Goal: Obtain resource: Obtain resource

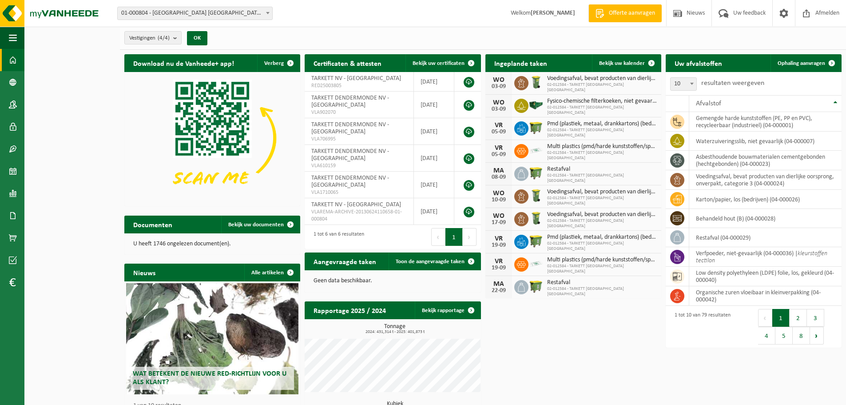
click at [238, 9] on span "01-000804 - [GEOGRAPHIC_DATA] [GEOGRAPHIC_DATA] - [GEOGRAPHIC_DATA]" at bounding box center [195, 13] width 155 height 12
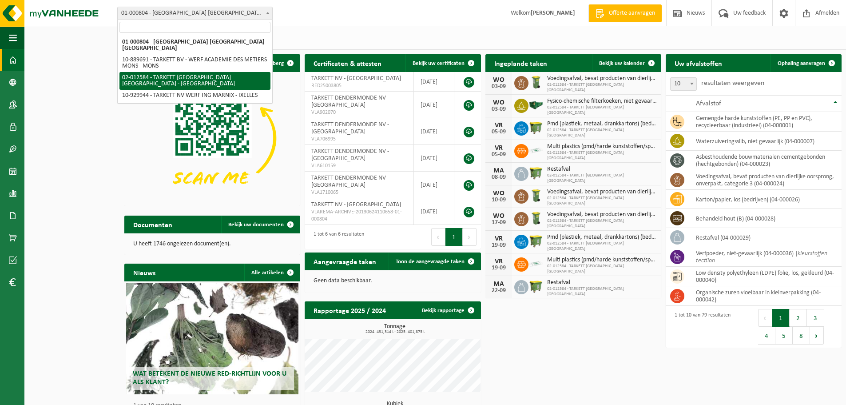
select select "2436"
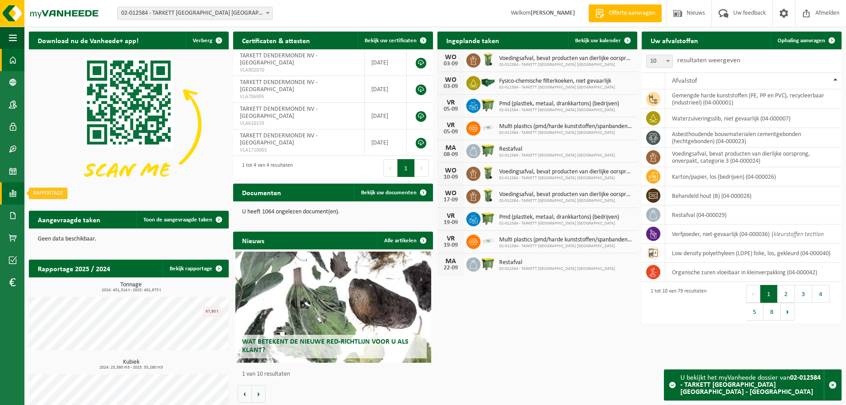
click at [14, 190] on span at bounding box center [13, 193] width 8 height 22
click at [68, 209] on span "In lijstvorm" at bounding box center [67, 212] width 31 height 17
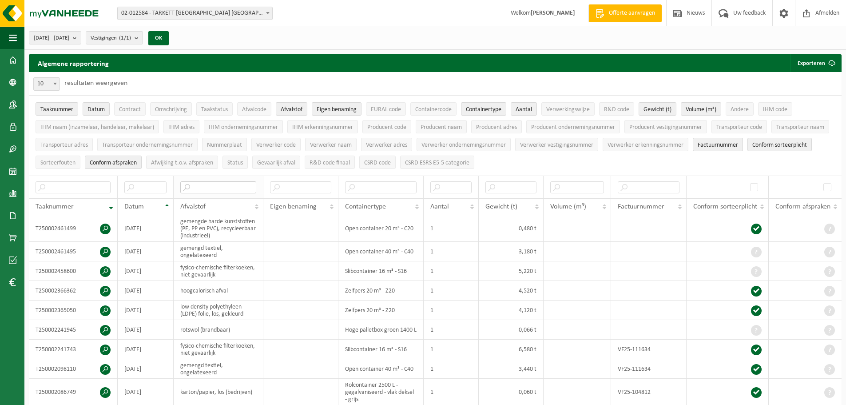
click at [229, 190] on input "text" at bounding box center [218, 187] width 76 height 12
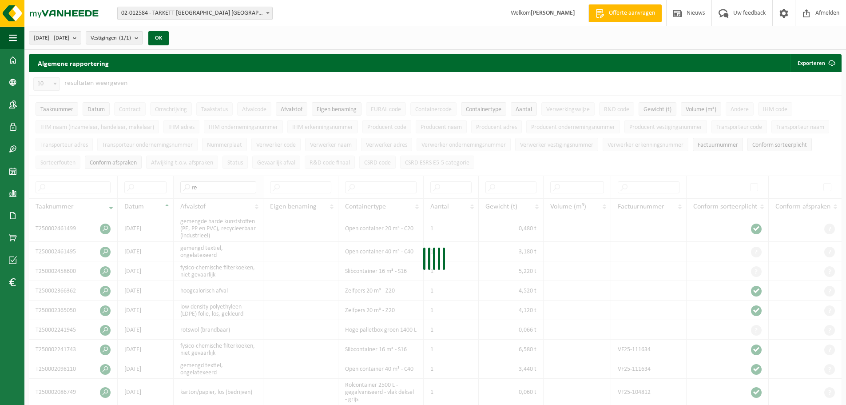
type input "r"
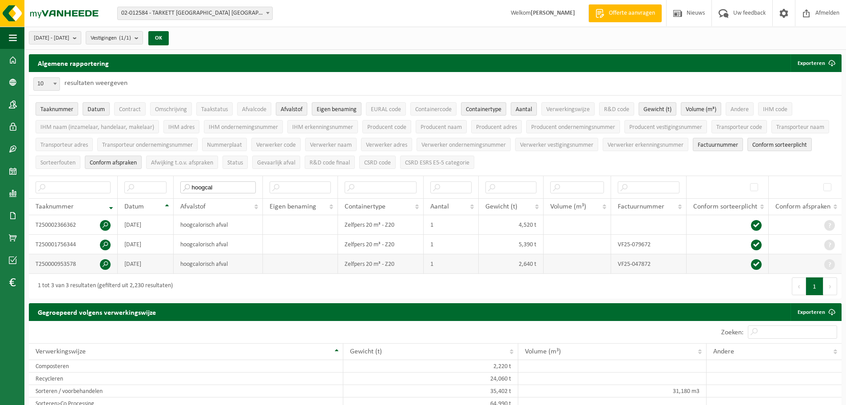
type input "hoogcal"
click at [104, 262] on span at bounding box center [105, 264] width 11 height 11
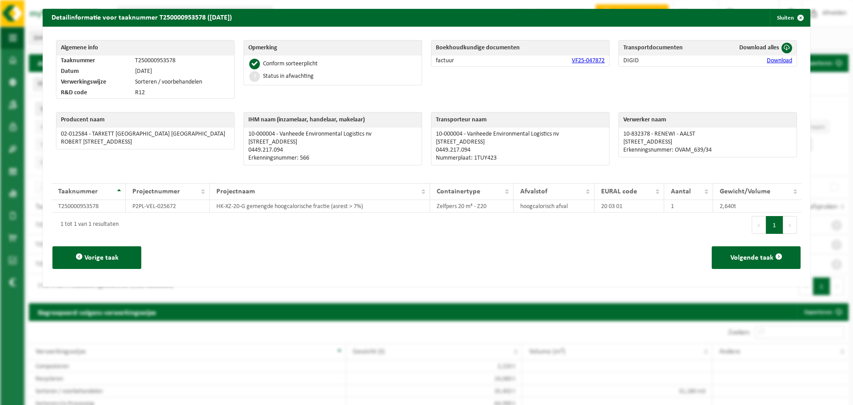
click at [583, 63] on link "VF25-047872" at bounding box center [588, 60] width 33 height 7
click at [798, 15] on span "button" at bounding box center [801, 18] width 18 height 18
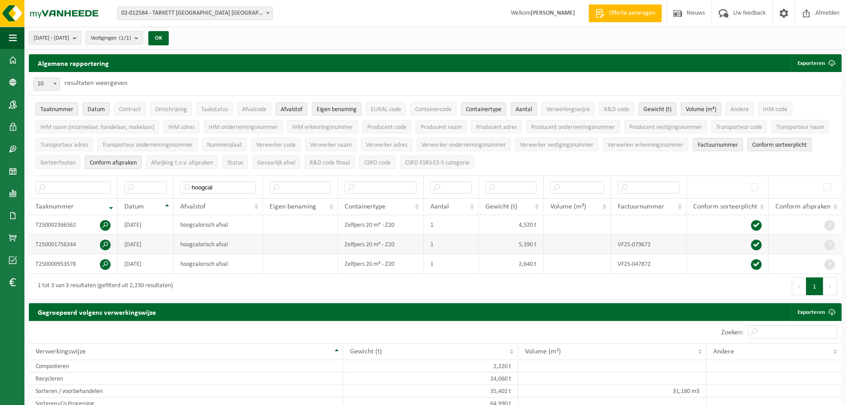
click at [104, 246] on span at bounding box center [105, 244] width 11 height 11
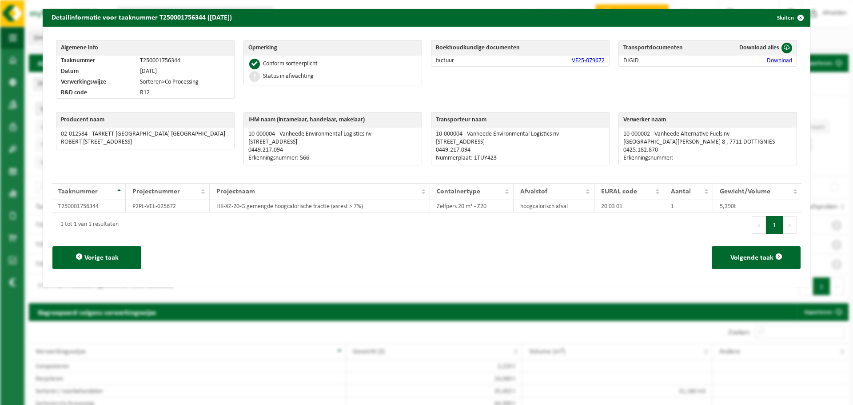
click at [590, 59] on link "VF25-079672" at bounding box center [588, 60] width 33 height 7
click at [782, 16] on button "Sluiten" at bounding box center [790, 18] width 40 height 18
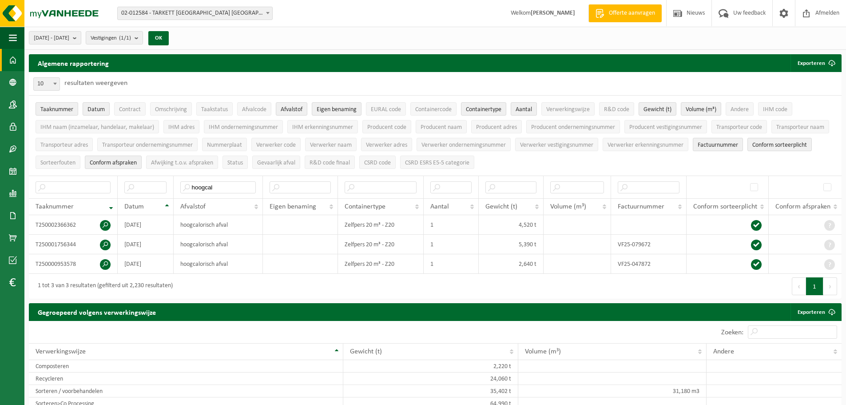
click at [17, 64] on link "Dashboard" at bounding box center [12, 60] width 24 height 22
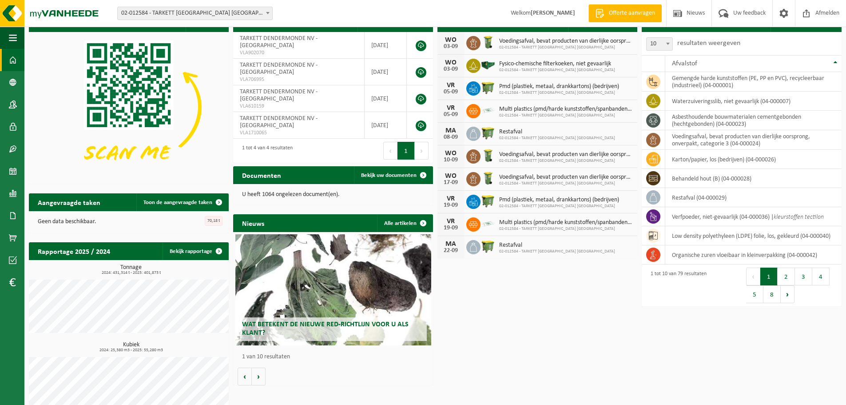
scroll to position [32, 0]
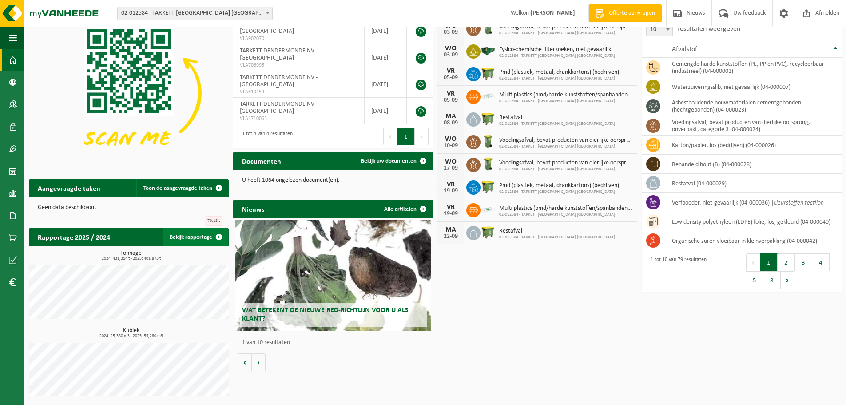
click at [188, 236] on link "Bekijk rapportage" at bounding box center [195, 237] width 65 height 18
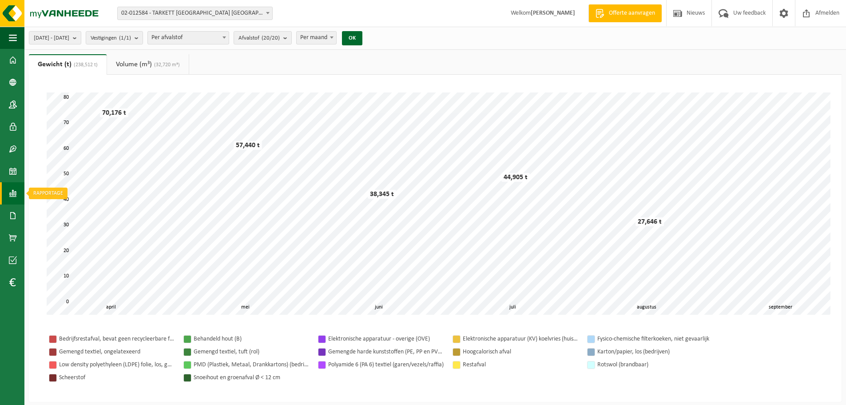
click at [8, 194] on link "Rapportage" at bounding box center [12, 193] width 24 height 22
click at [57, 213] on span "In lijstvorm" at bounding box center [67, 212] width 31 height 17
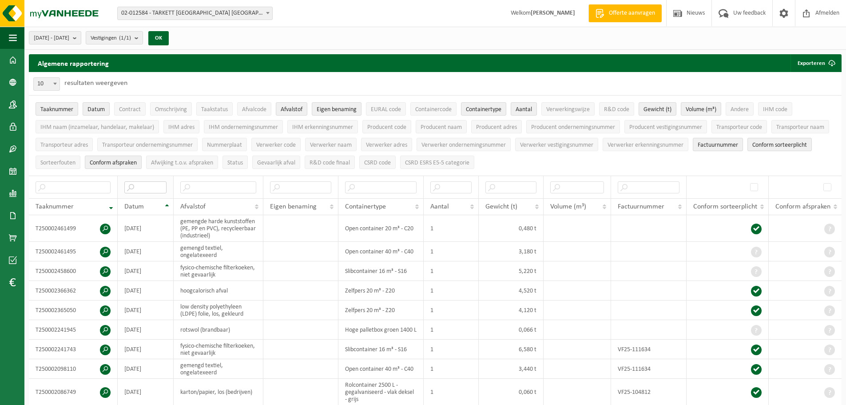
click at [135, 181] on input "text" at bounding box center [145, 187] width 42 height 12
type input "2024"
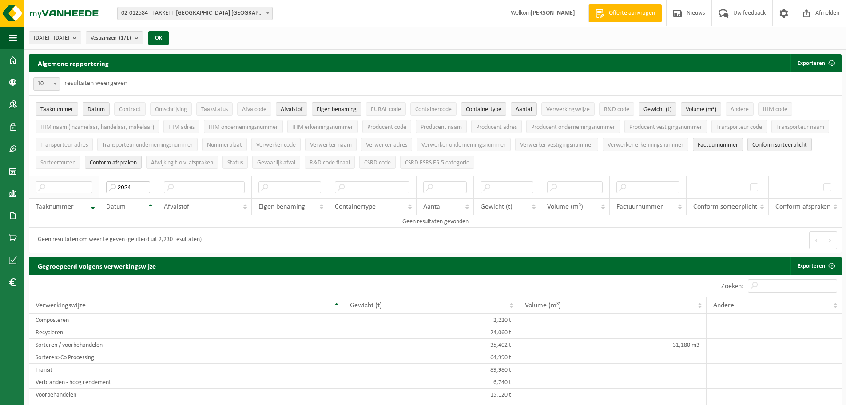
drag, startPoint x: 133, startPoint y: 185, endPoint x: 59, endPoint y: 183, distance: 74.2
click at [59, 183] on tr "2024" at bounding box center [435, 186] width 813 height 23
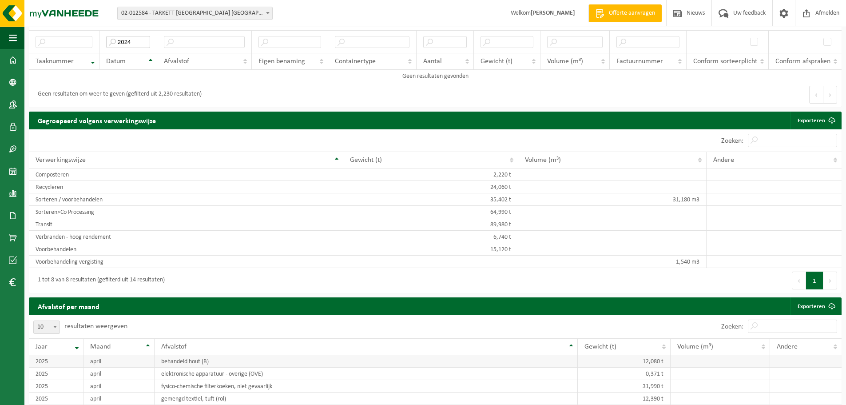
scroll to position [44, 0]
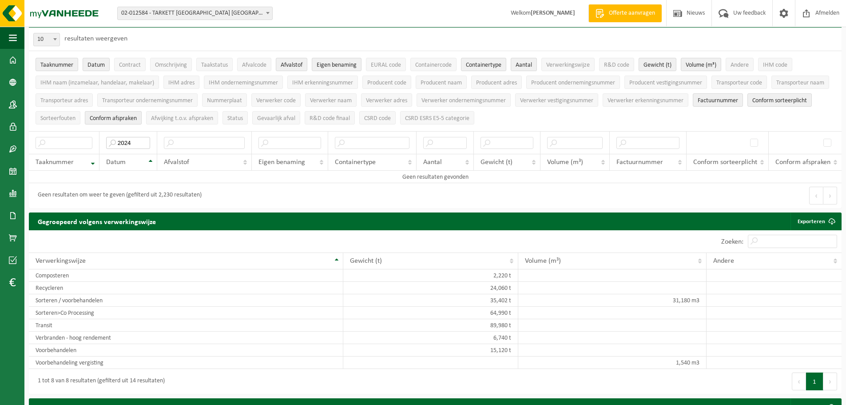
type input "2024"
click at [131, 116] on span "Conform afspraken" at bounding box center [113, 118] width 47 height 7
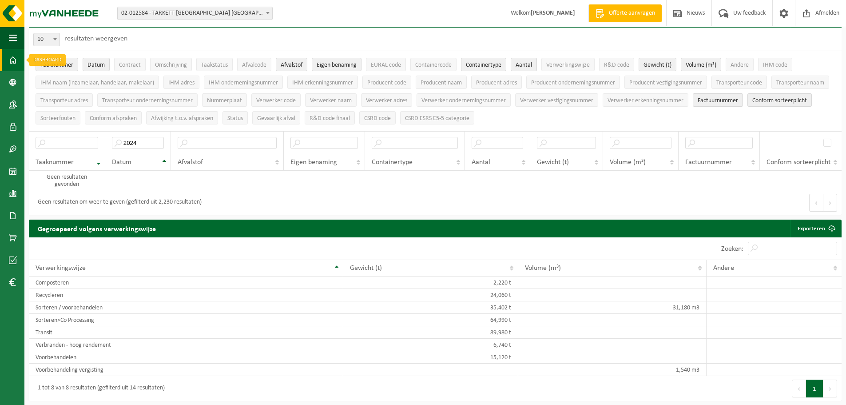
click at [12, 63] on span at bounding box center [13, 60] width 8 height 22
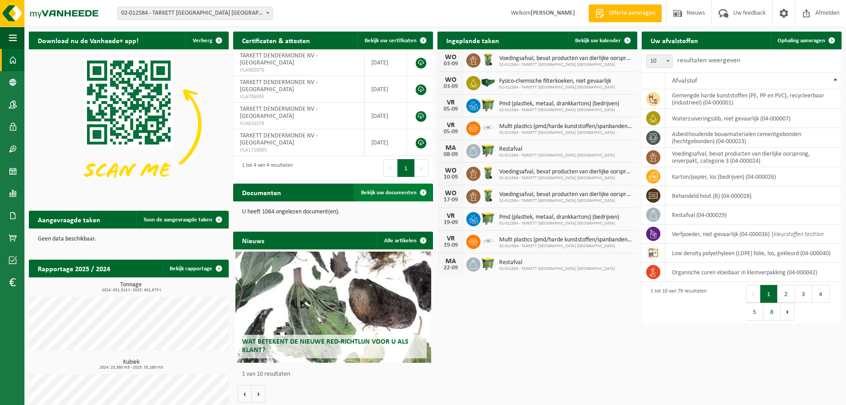
click at [398, 193] on span "Bekijk uw documenten" at bounding box center [389, 193] width 56 height 6
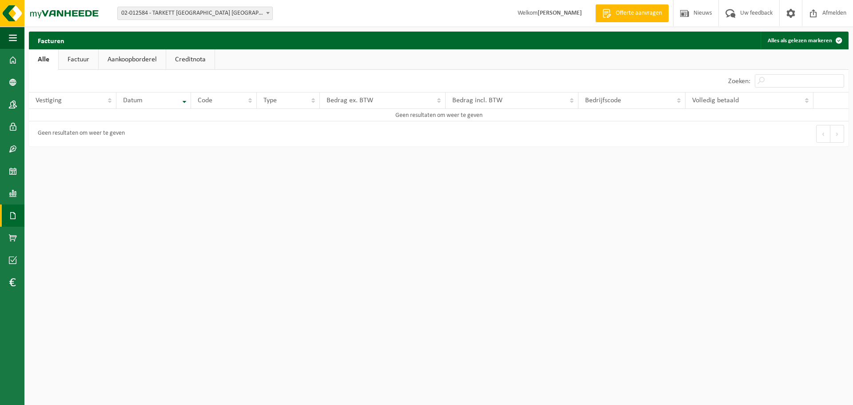
click at [63, 53] on link "Factuur" at bounding box center [79, 59] width 40 height 20
click at [232, 20] on div "Vestiging: 01-000804 - [GEOGRAPHIC_DATA] [GEOGRAPHIC_DATA] - [GEOGRAPHIC_DATA] …" at bounding box center [426, 13] width 853 height 27
click at [232, 15] on span "02-012584 - TARKETT [GEOGRAPHIC_DATA] [GEOGRAPHIC_DATA] - [GEOGRAPHIC_DATA]" at bounding box center [195, 13] width 155 height 12
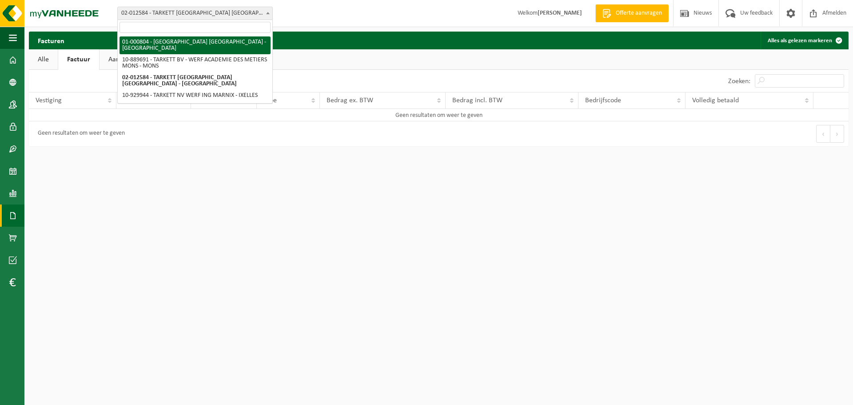
select select "87"
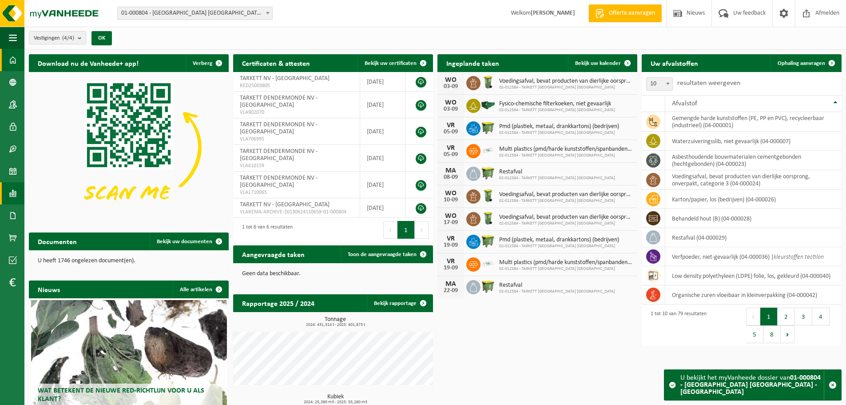
click at [11, 190] on span at bounding box center [13, 193] width 8 height 22
click at [68, 214] on span "In lijstvorm" at bounding box center [67, 212] width 31 height 17
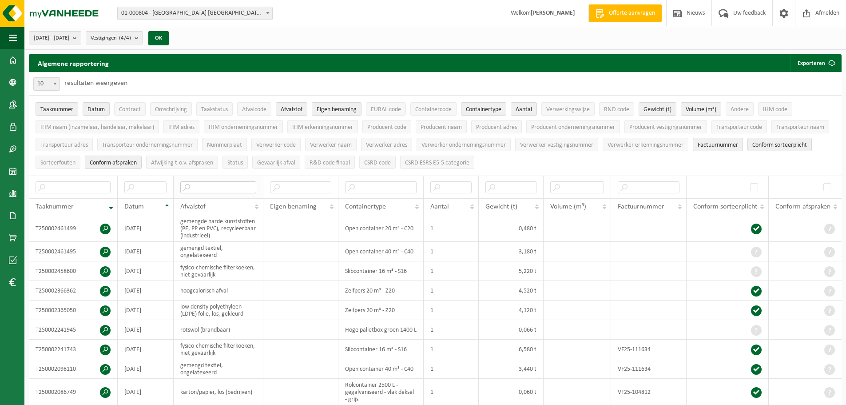
click at [227, 186] on input "text" at bounding box center [218, 187] width 76 height 12
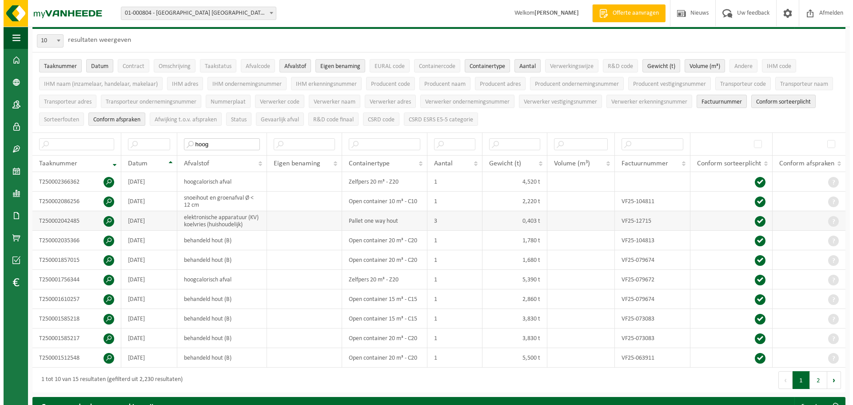
scroll to position [133, 0]
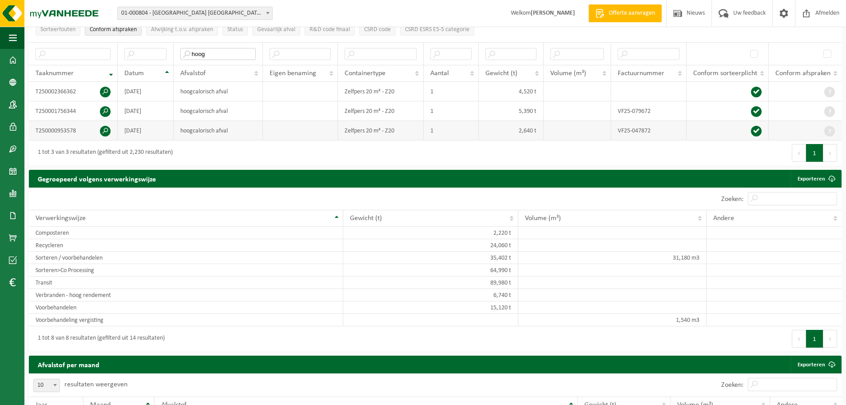
type input "hoog"
click at [104, 130] on span at bounding box center [105, 131] width 11 height 11
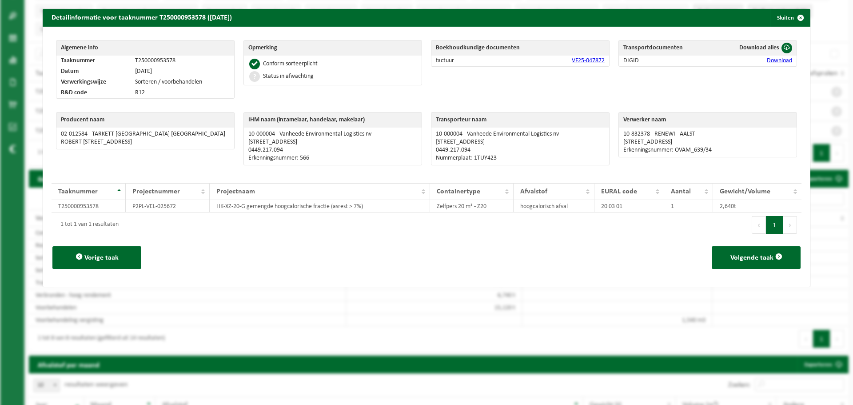
click at [581, 60] on link "VF25-047872" at bounding box center [588, 60] width 33 height 7
